Goal: Task Accomplishment & Management: Manage account settings

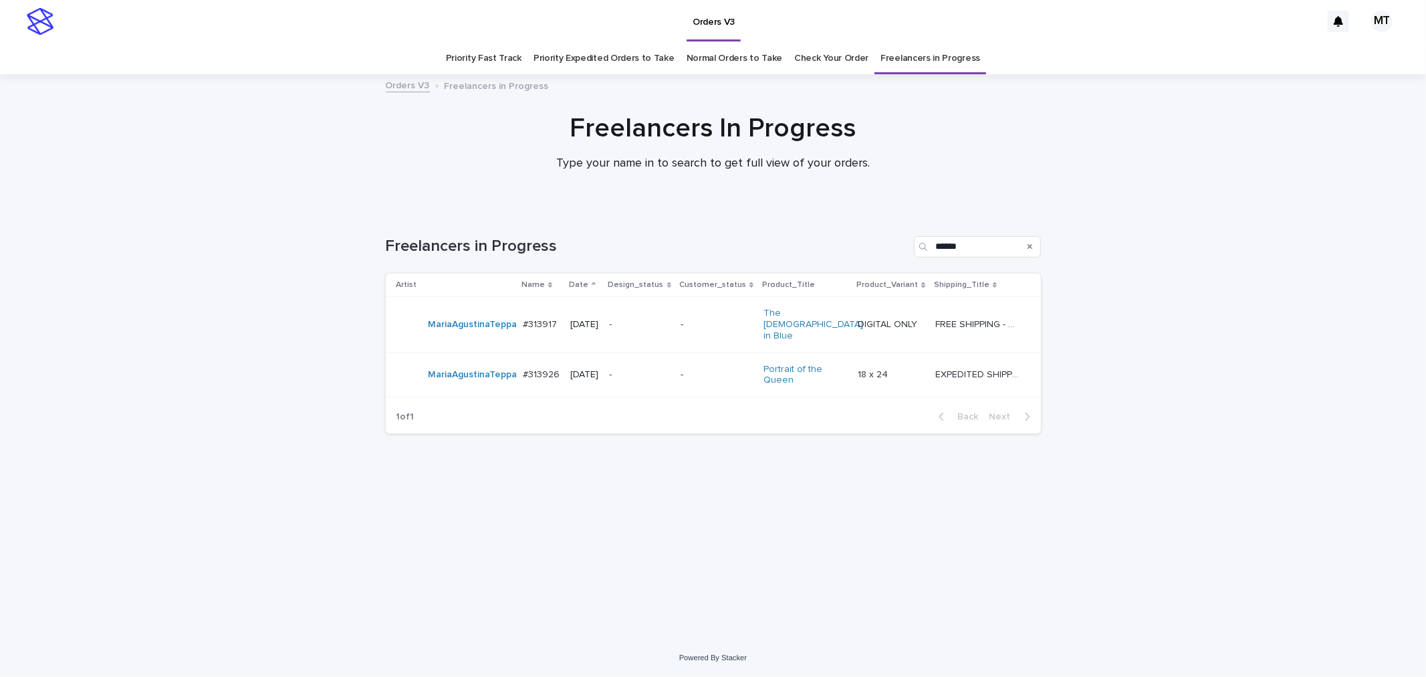
click at [694, 369] on p "-" at bounding box center [717, 374] width 72 height 11
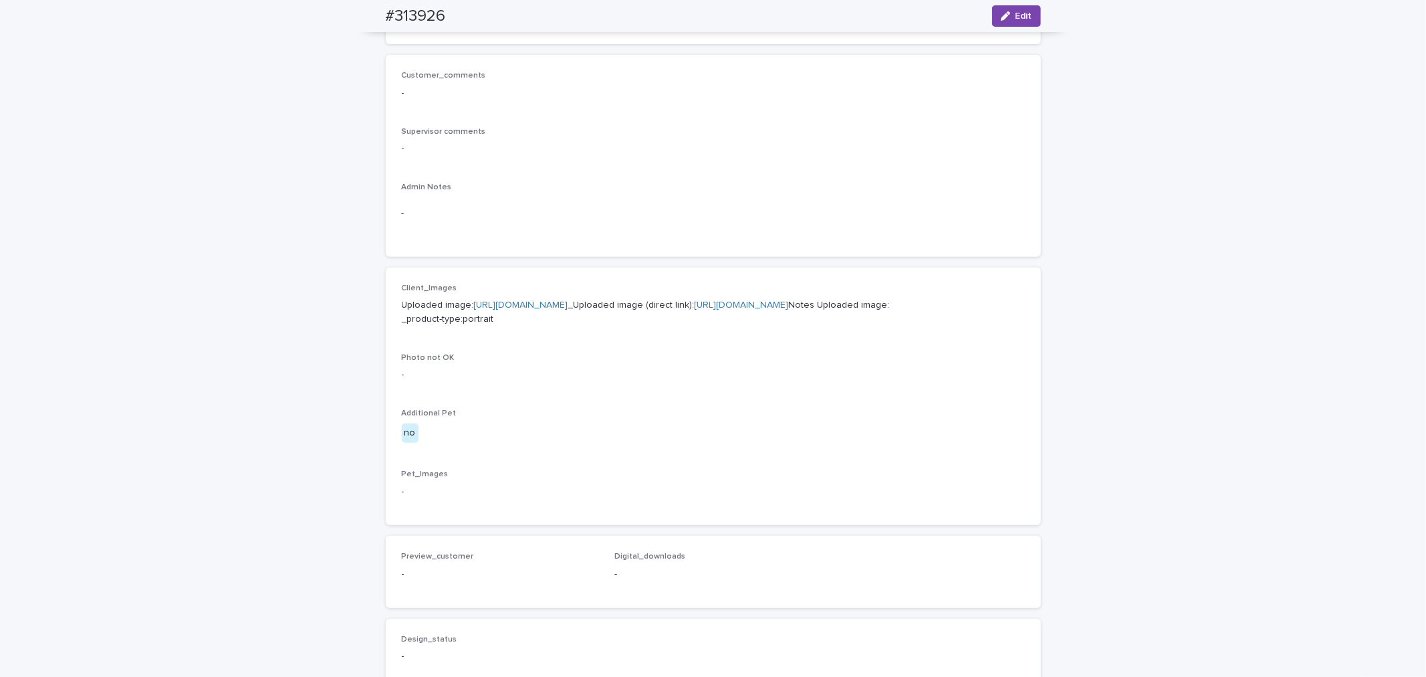
scroll to position [305, 0]
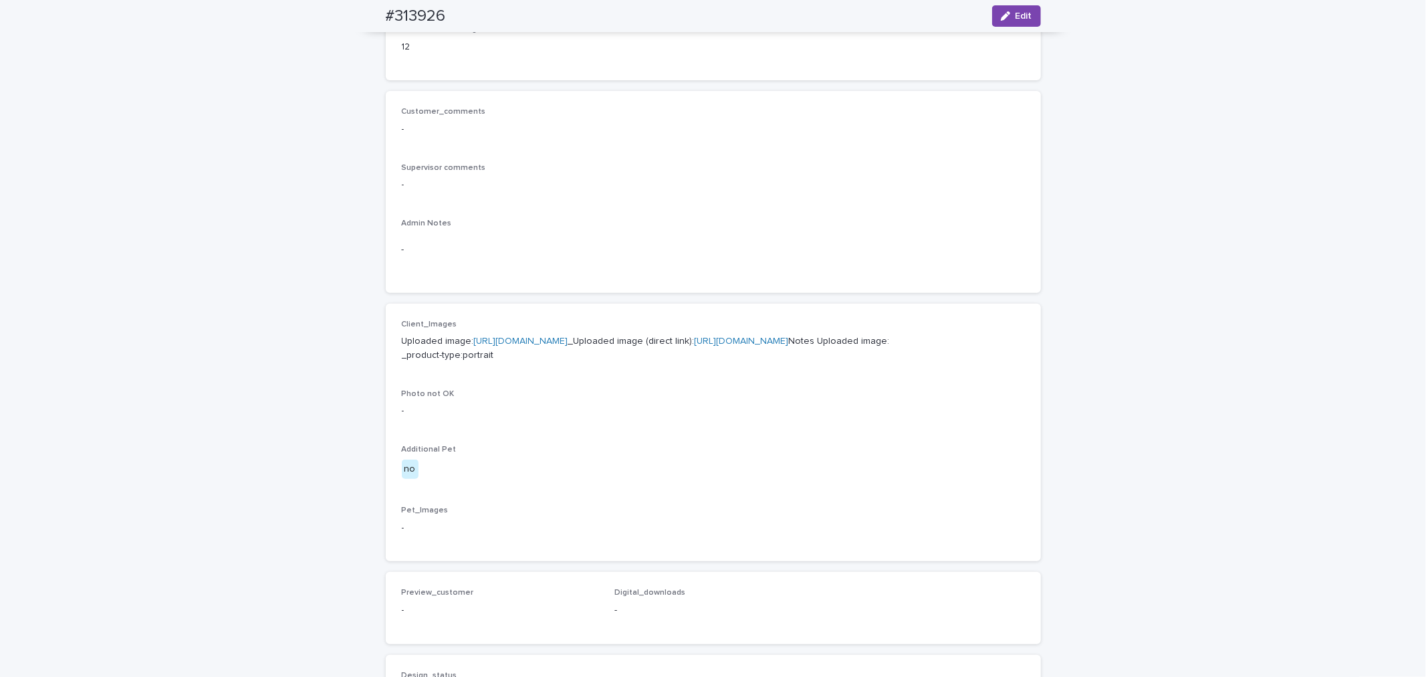
click at [568, 338] on link "[URL][DOMAIN_NAME]" at bounding box center [521, 340] width 94 height 9
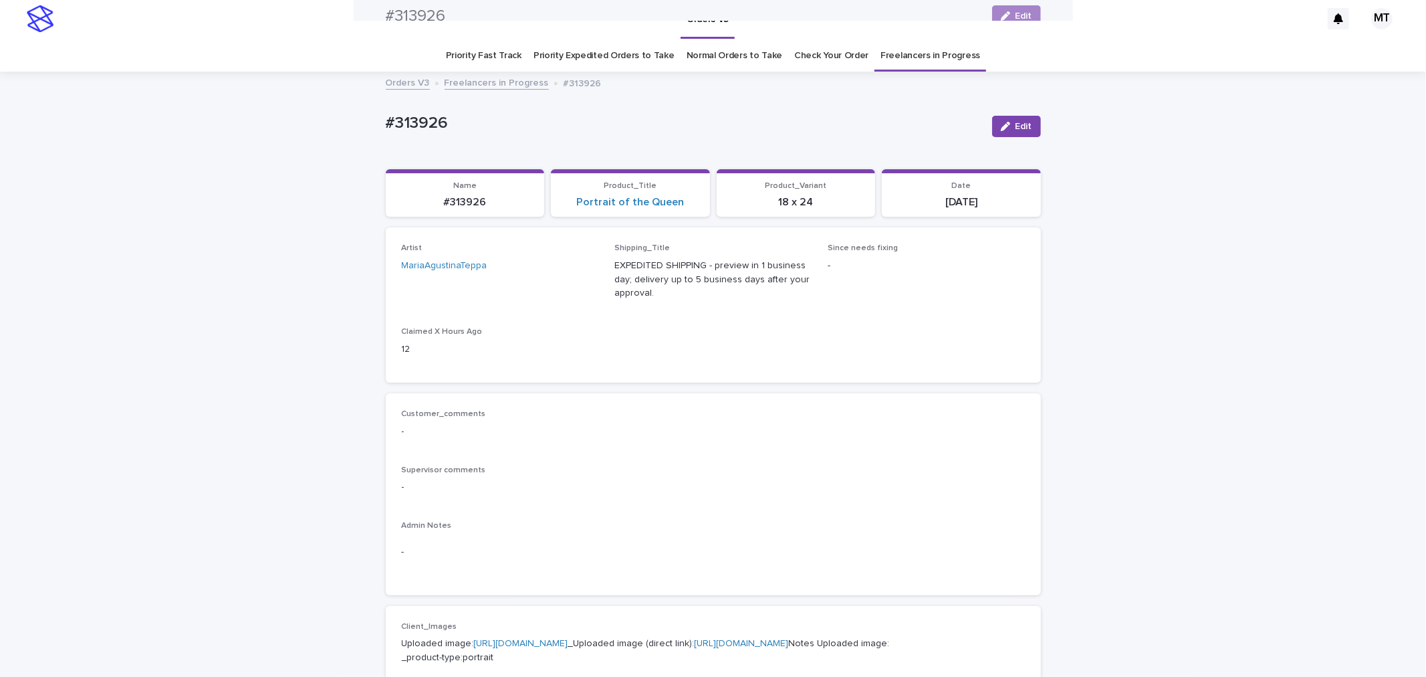
scroll to position [0, 0]
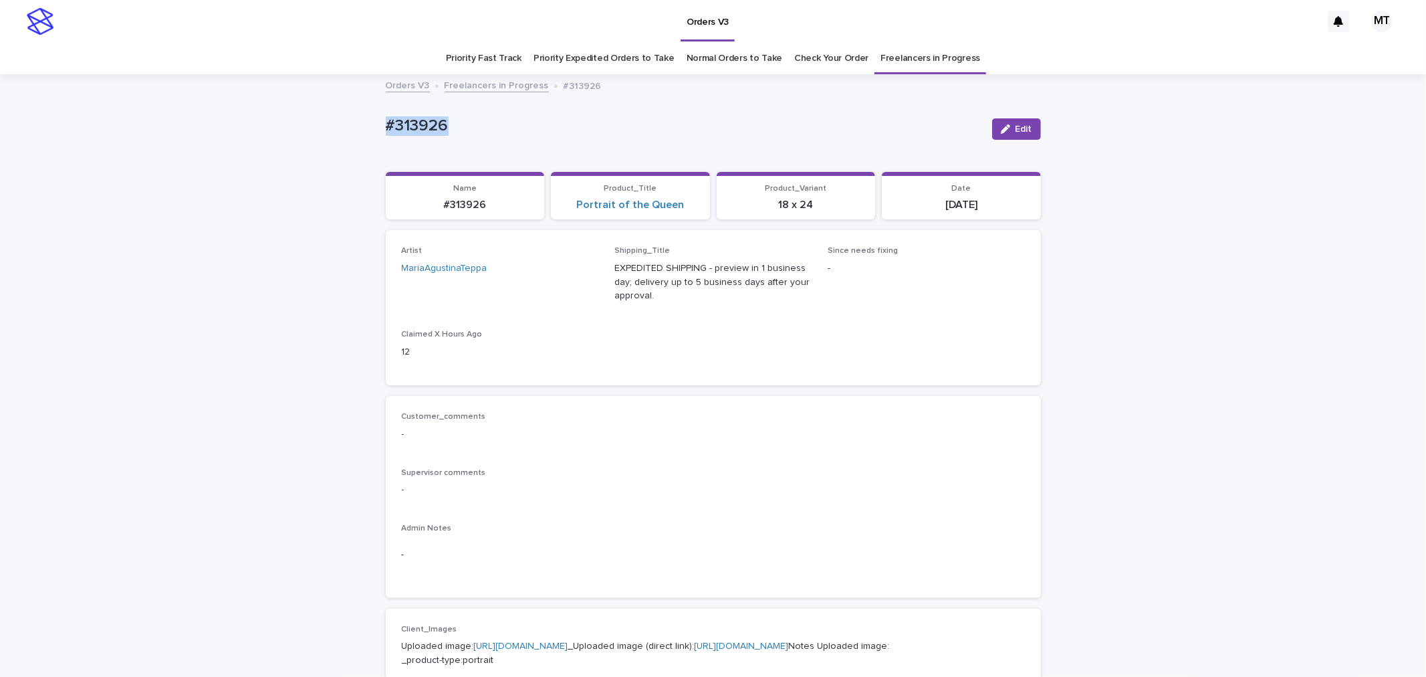
drag, startPoint x: 445, startPoint y: 127, endPoint x: 348, endPoint y: 132, distance: 97.8
copy p "#313926"
click at [1020, 121] on button "Edit" at bounding box center [1016, 128] width 49 height 21
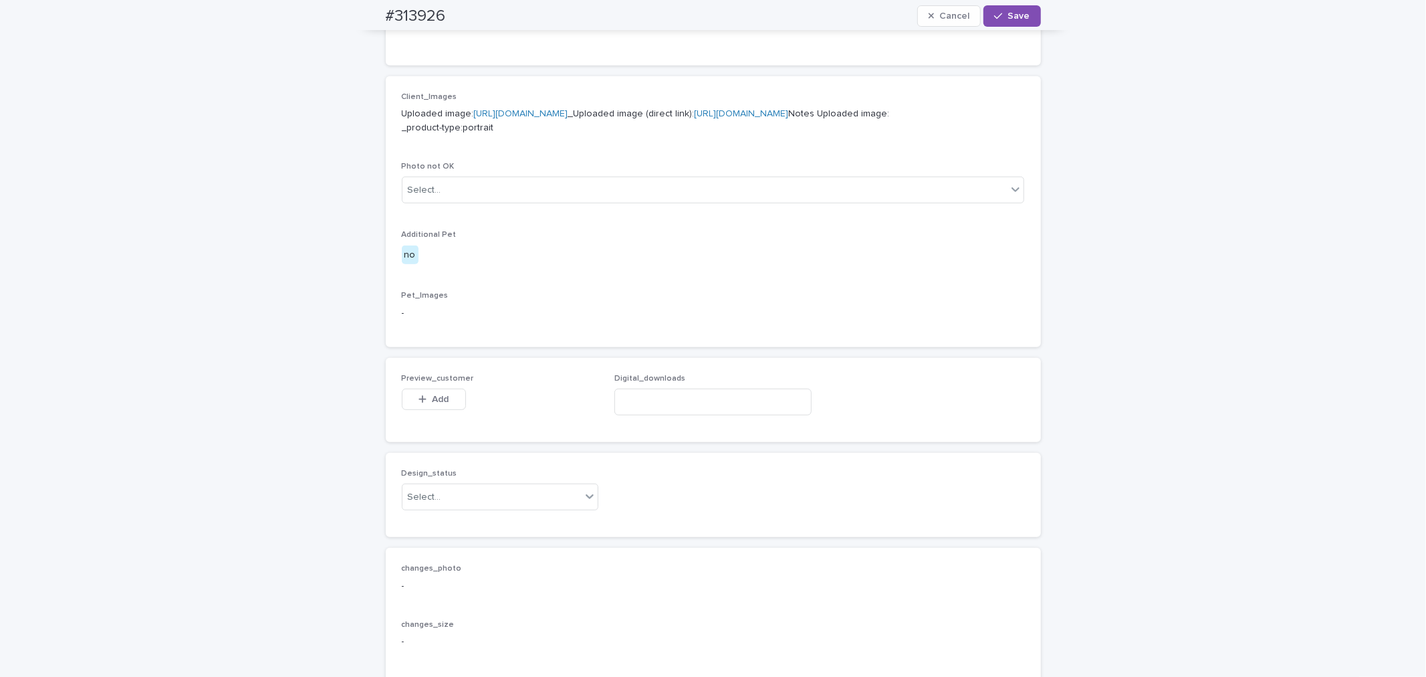
scroll to position [790, 0]
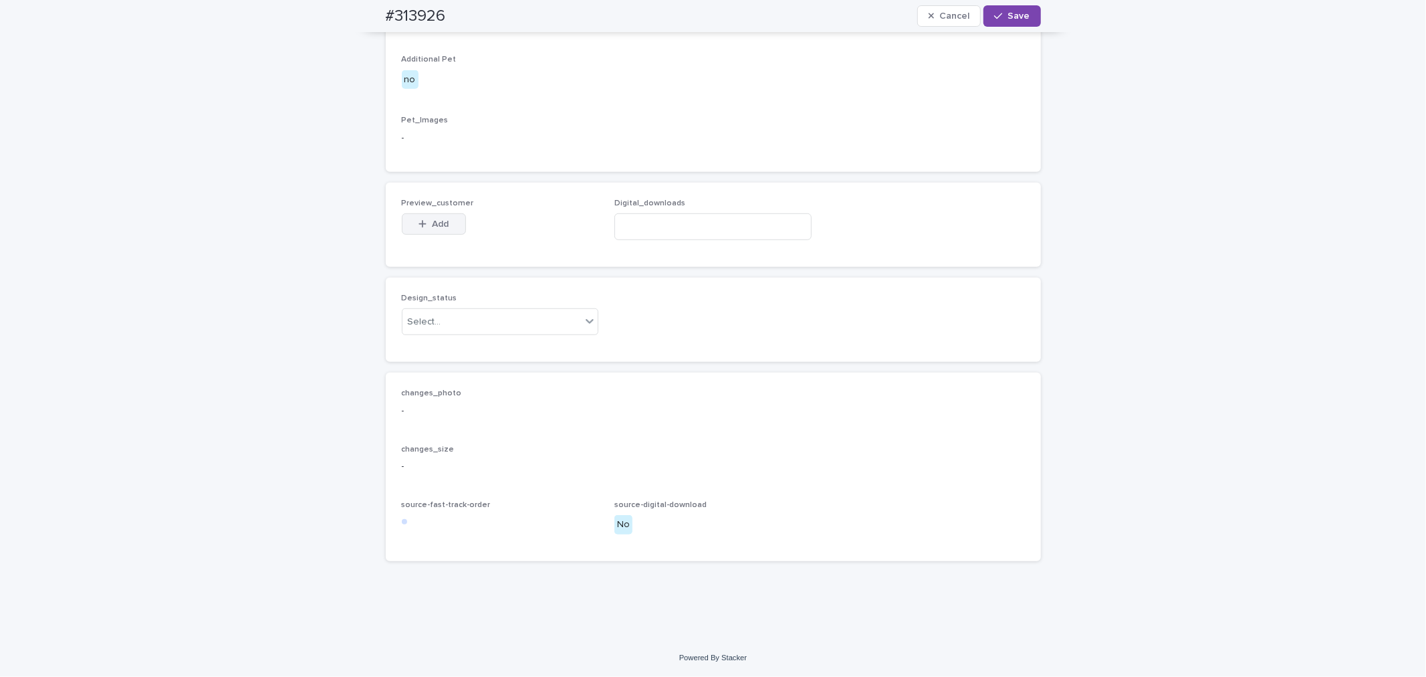
click at [436, 224] on span "Add" at bounding box center [440, 223] width 17 height 9
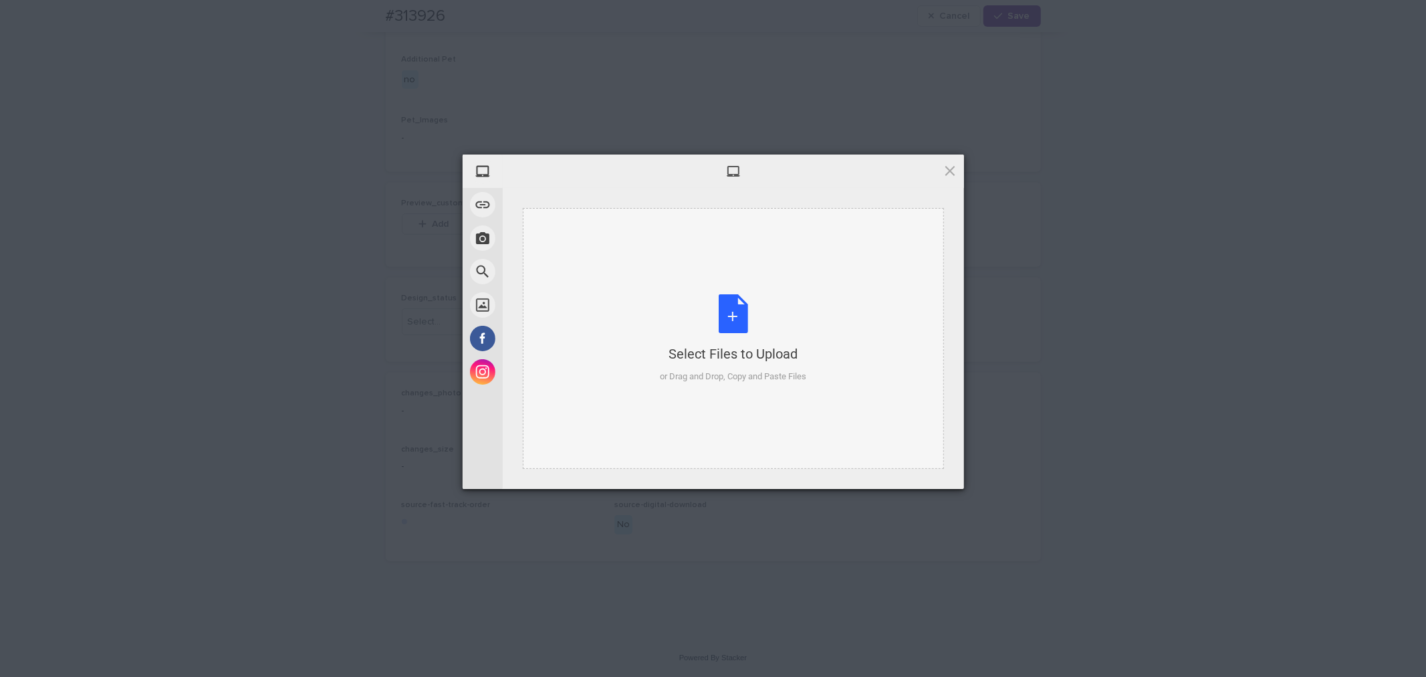
click at [732, 322] on div "Select Files to Upload or Drag and Drop, Copy and Paste Files" at bounding box center [733, 338] width 146 height 89
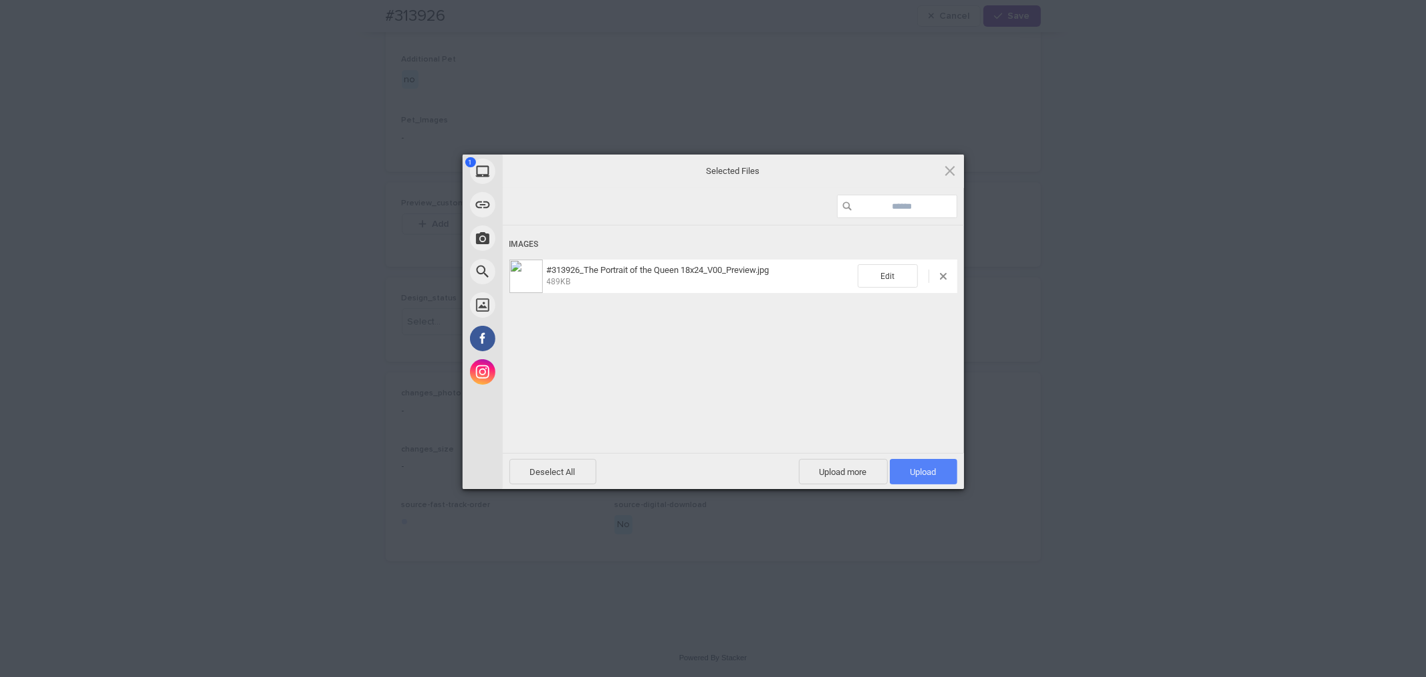
click at [919, 471] on span "Upload 1" at bounding box center [924, 472] width 26 height 10
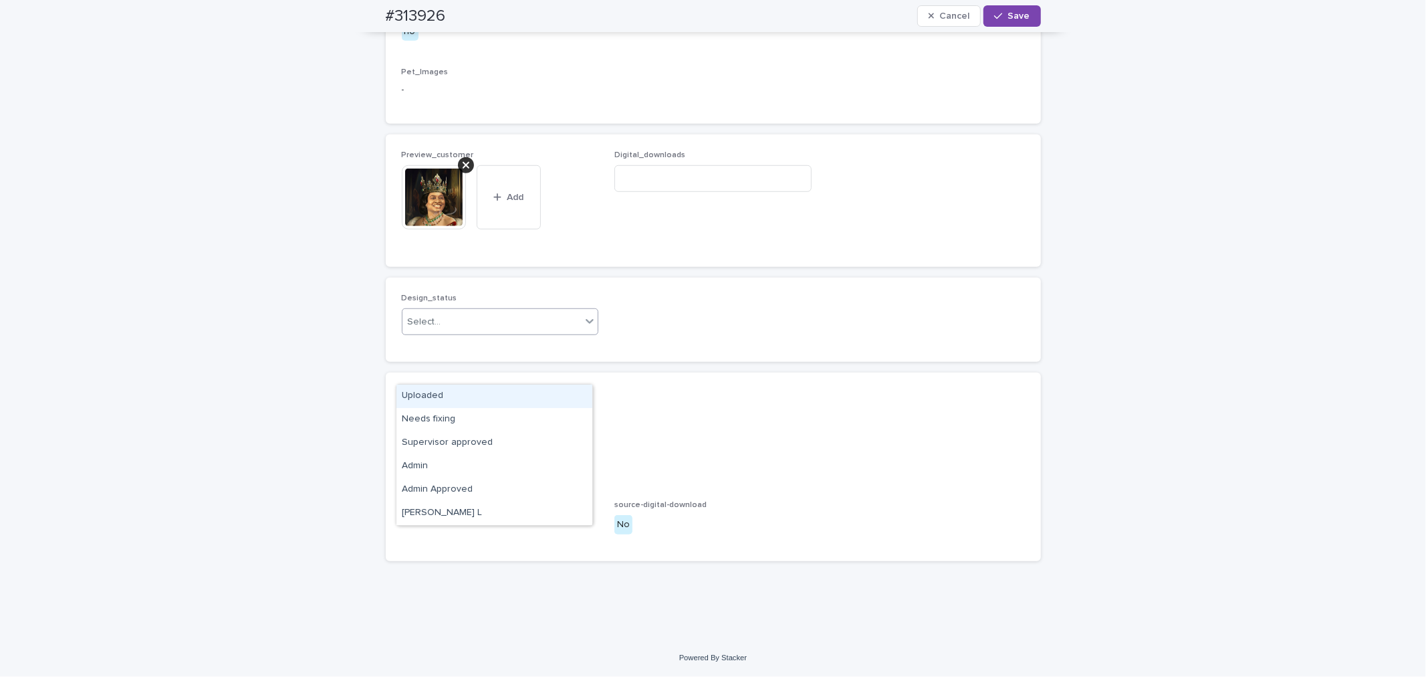
click at [544, 333] on div "Select..." at bounding box center [492, 322] width 179 height 22
click at [535, 397] on div "Uploaded" at bounding box center [495, 396] width 196 height 23
click at [1009, 17] on span "Save" at bounding box center [1020, 15] width 22 height 9
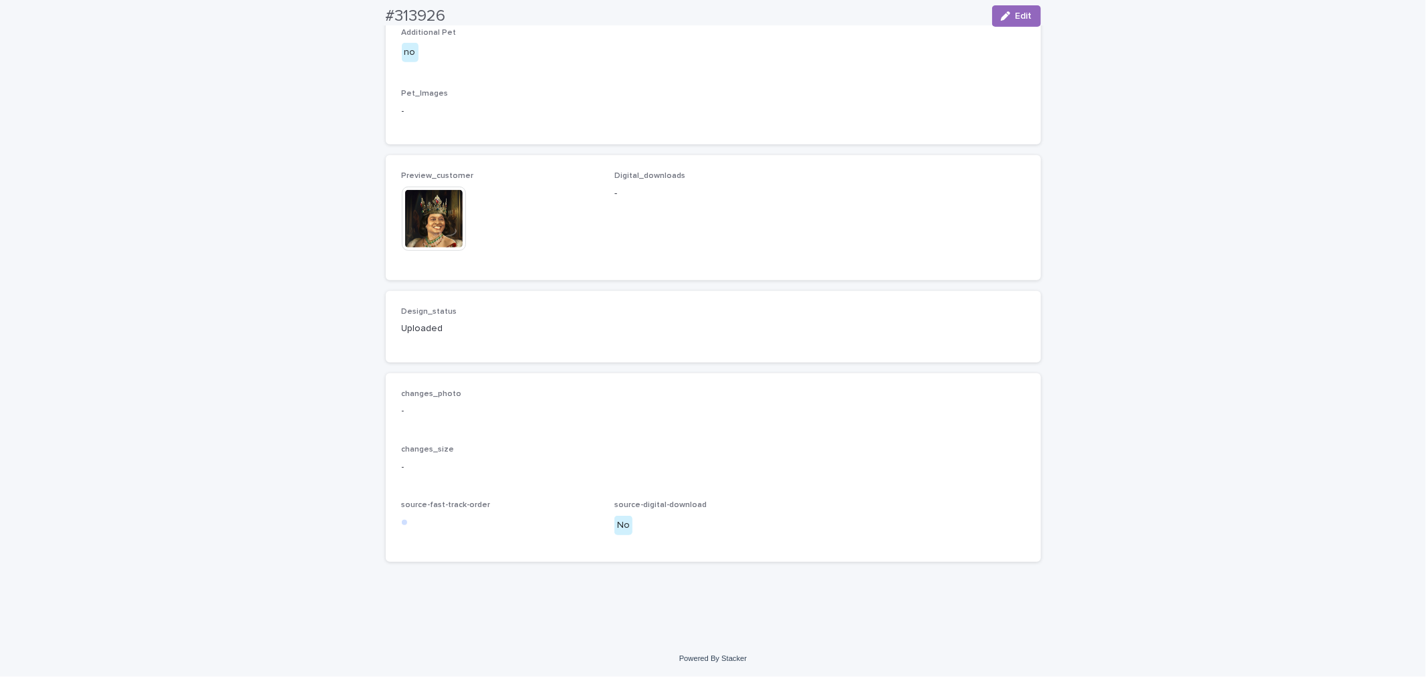
scroll to position [805, 0]
